Goal: Information Seeking & Learning: Learn about a topic

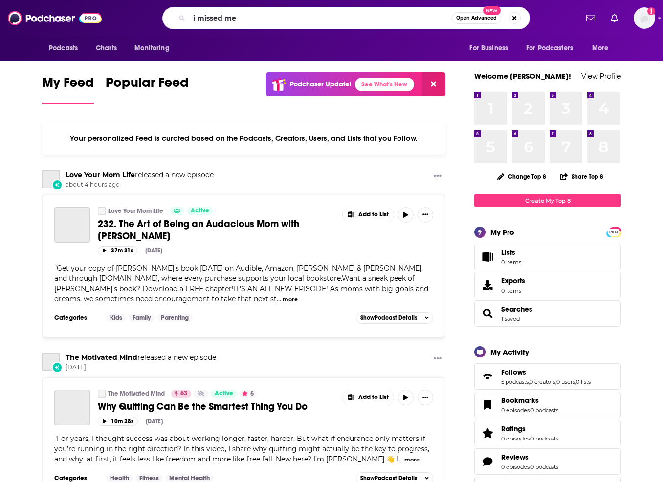
type input "i missed me"
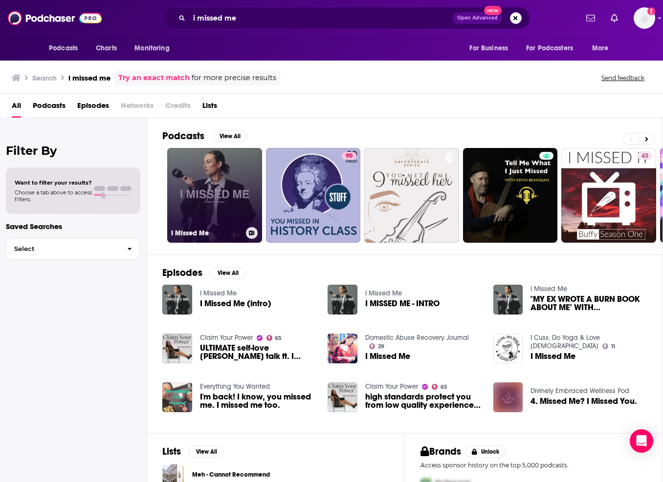
click at [207, 185] on link "I Missed Me" at bounding box center [214, 195] width 95 height 95
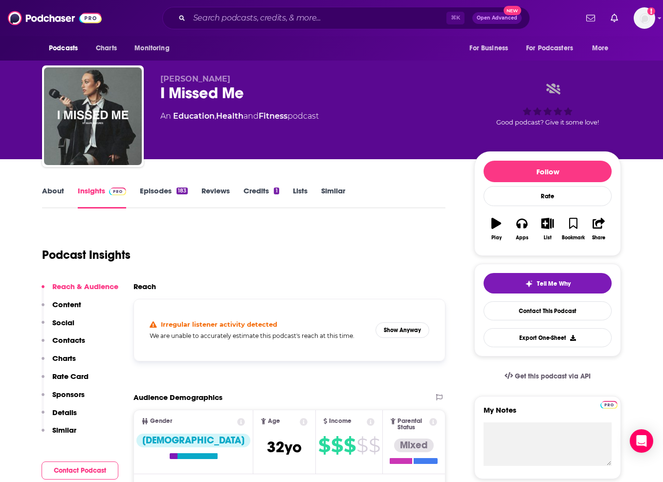
click at [429, 328] on div "Irregular listener activity detected We are unable to accurately estimate this …" at bounding box center [289, 330] width 295 height 46
click at [419, 329] on button "Show Anyway" at bounding box center [402, 330] width 54 height 16
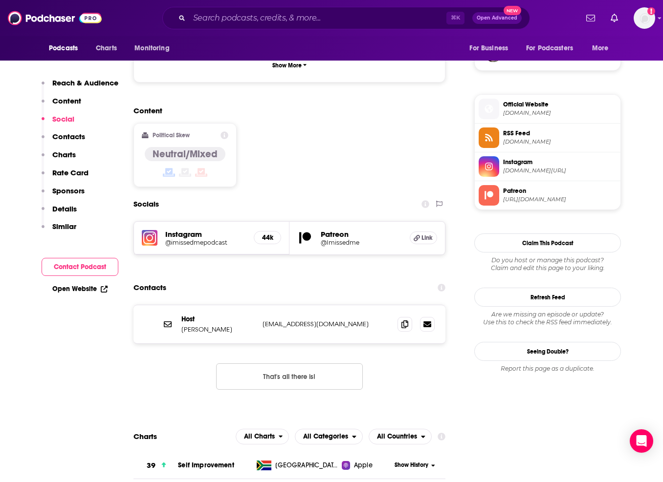
scroll to position [736, 0]
